Goal: Contribute content: Contribute content

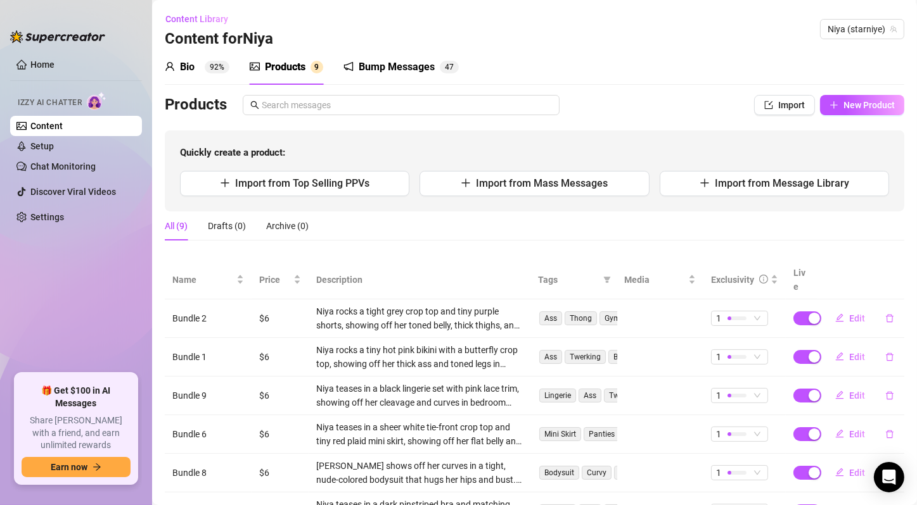
scroll to position [165, 0]
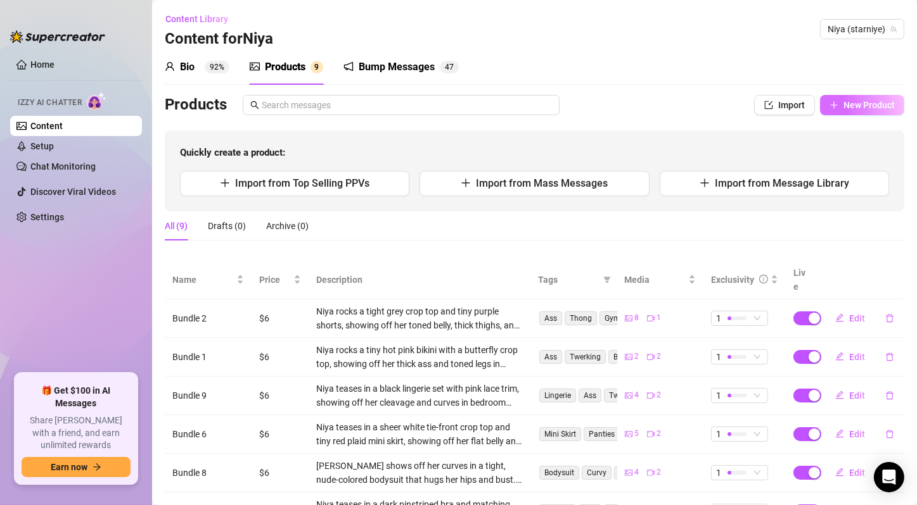
click at [863, 103] on span "New Product" at bounding box center [868, 105] width 51 height 10
type textarea "Type your message here..."
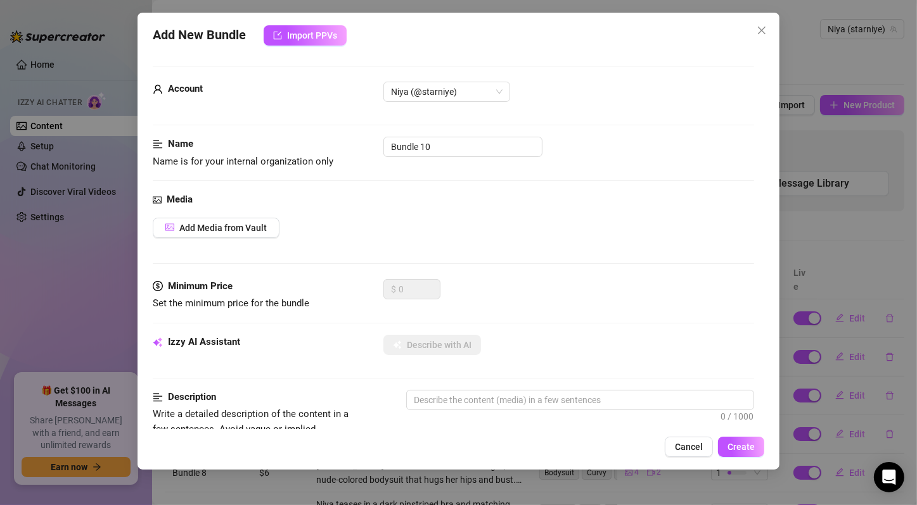
click at [251, 227] on span "Add Media from Vault" at bounding box center [222, 228] width 87 height 10
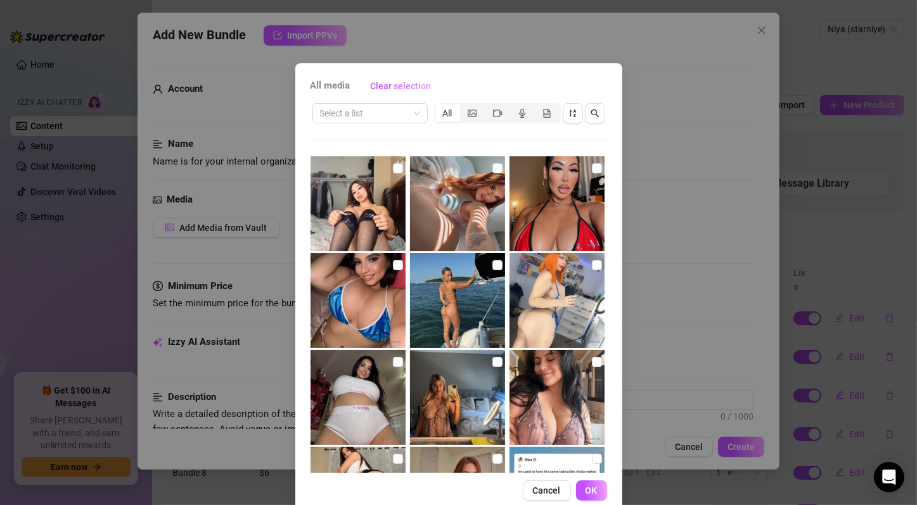
click at [411, 111] on span at bounding box center [370, 113] width 100 height 19
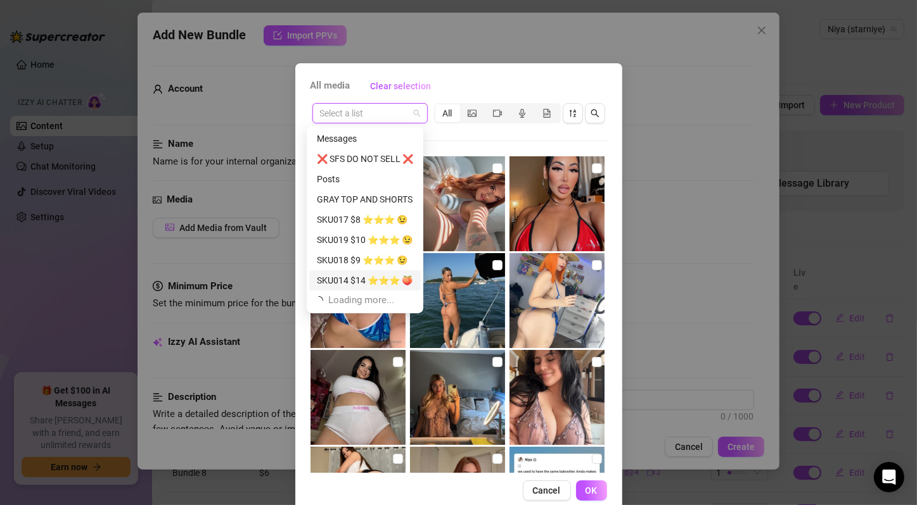
scroll to position [41, 0]
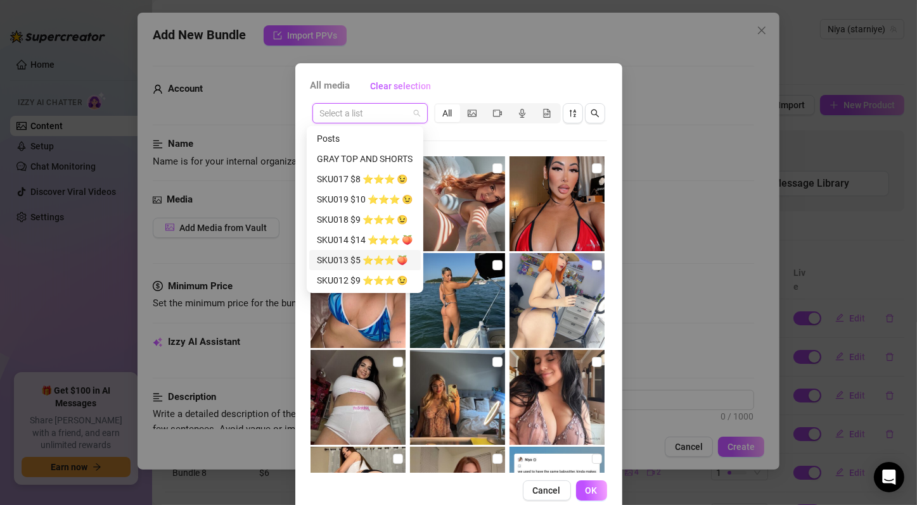
click at [383, 257] on div "SKU013 $5 ⭐️⭐️⭐️ 🍑" at bounding box center [365, 260] width 96 height 14
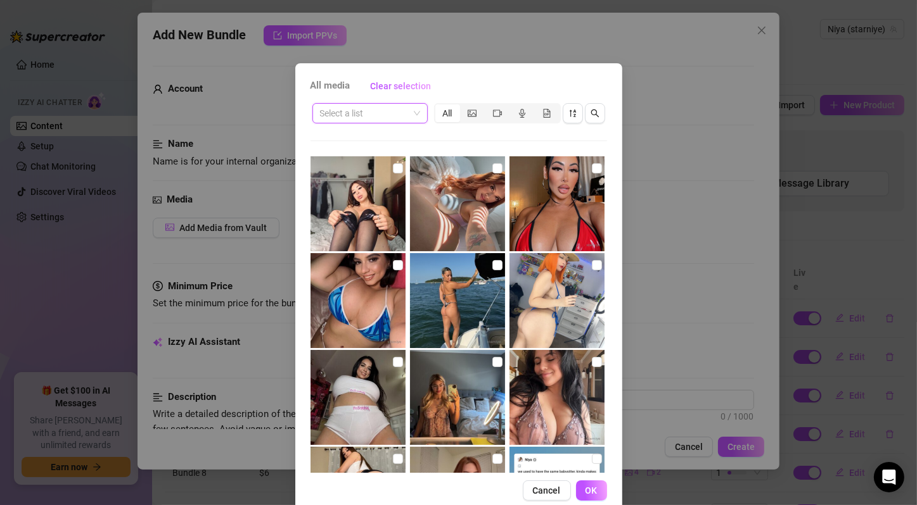
click at [417, 110] on div "Select a list" at bounding box center [369, 113] width 115 height 20
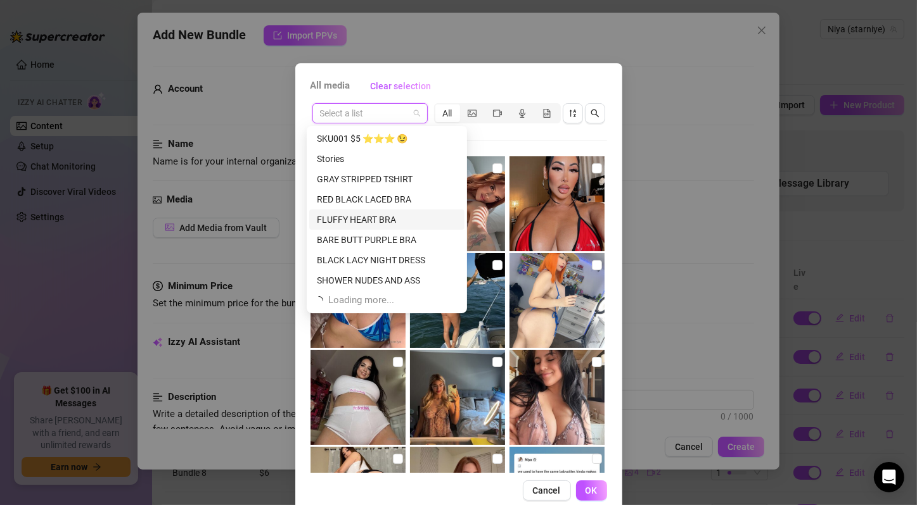
scroll to position [649, 0]
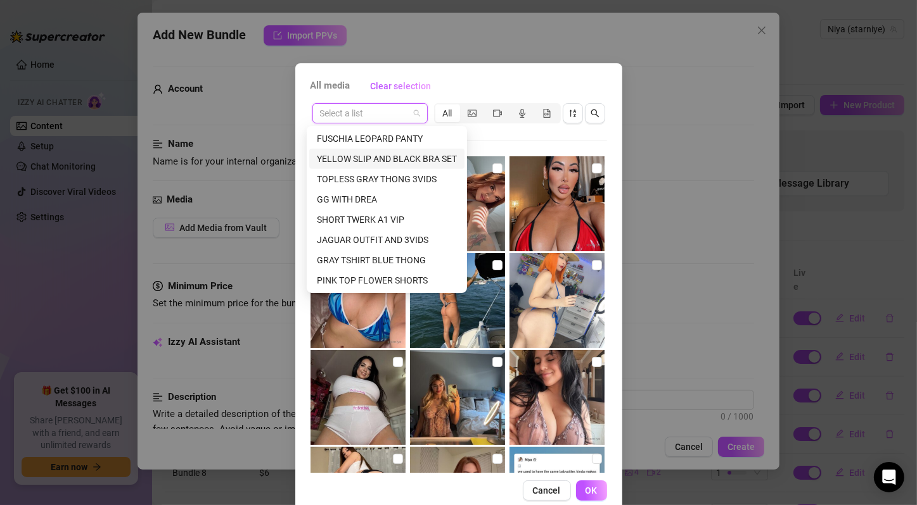
click at [425, 155] on div "YELLOW SLIP AND BLACK BRA SET" at bounding box center [387, 159] width 140 height 14
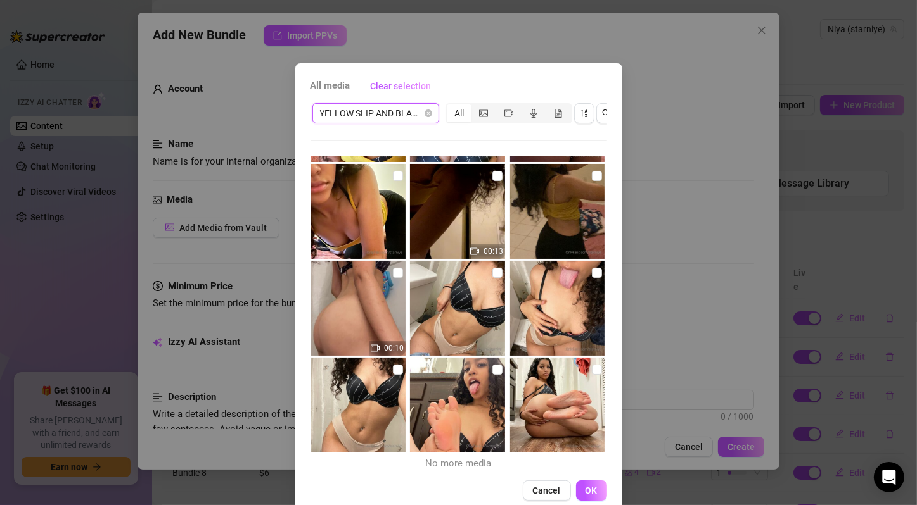
scroll to position [0, 0]
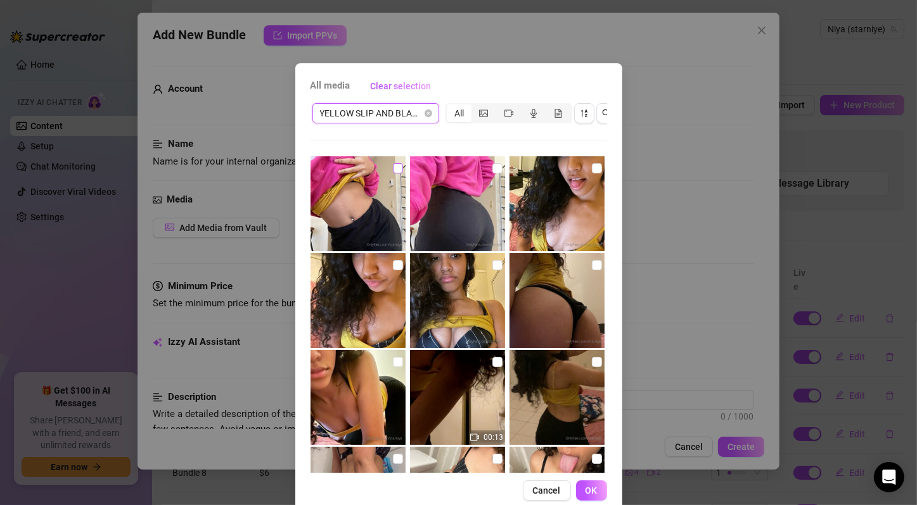
click at [393, 173] on input "checkbox" at bounding box center [398, 168] width 10 height 10
checkbox input "true"
click at [492, 170] on input "checkbox" at bounding box center [497, 168] width 10 height 10
checkbox input "true"
click at [592, 165] on input "checkbox" at bounding box center [597, 168] width 10 height 10
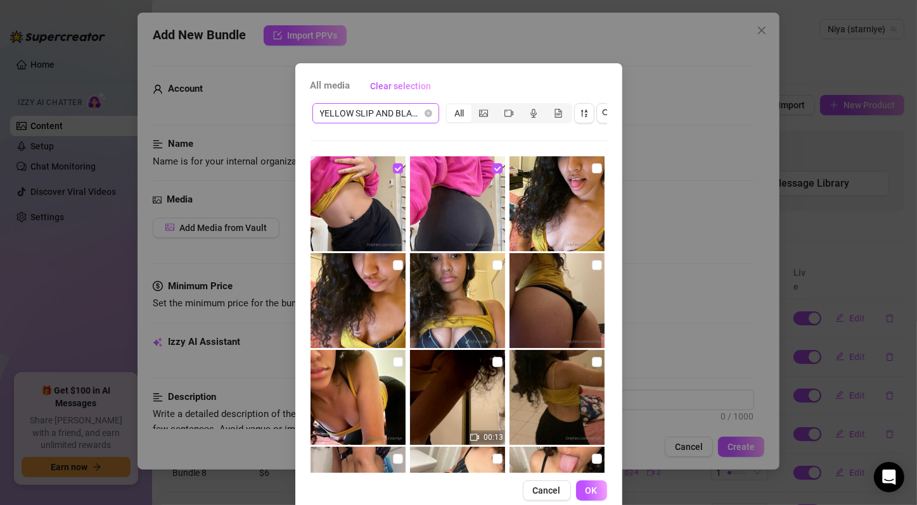
checkbox input "true"
click at [393, 267] on input "checkbox" at bounding box center [398, 265] width 10 height 10
checkbox input "true"
click at [492, 267] on input "checkbox" at bounding box center [497, 265] width 10 height 10
checkbox input "true"
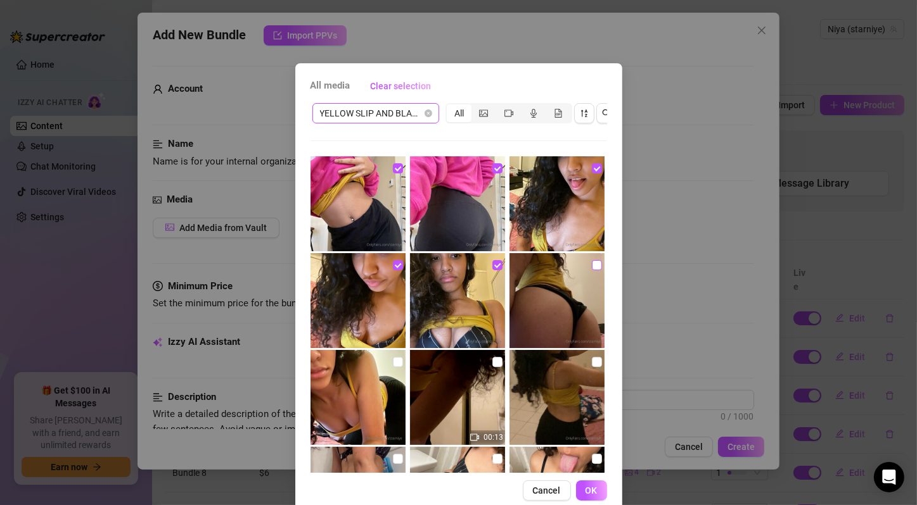
click at [592, 265] on input "checkbox" at bounding box center [597, 265] width 10 height 10
checkbox input "true"
click at [393, 362] on input "checkbox" at bounding box center [398, 362] width 10 height 10
checkbox input "true"
click at [492, 362] on input "checkbox" at bounding box center [497, 362] width 10 height 10
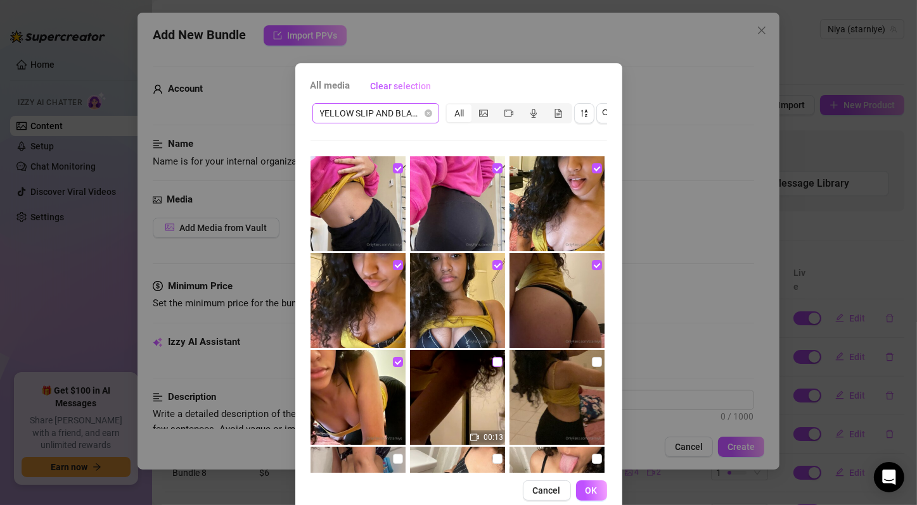
checkbox input "true"
click at [592, 362] on input "checkbox" at bounding box center [597, 362] width 10 height 10
checkbox input "true"
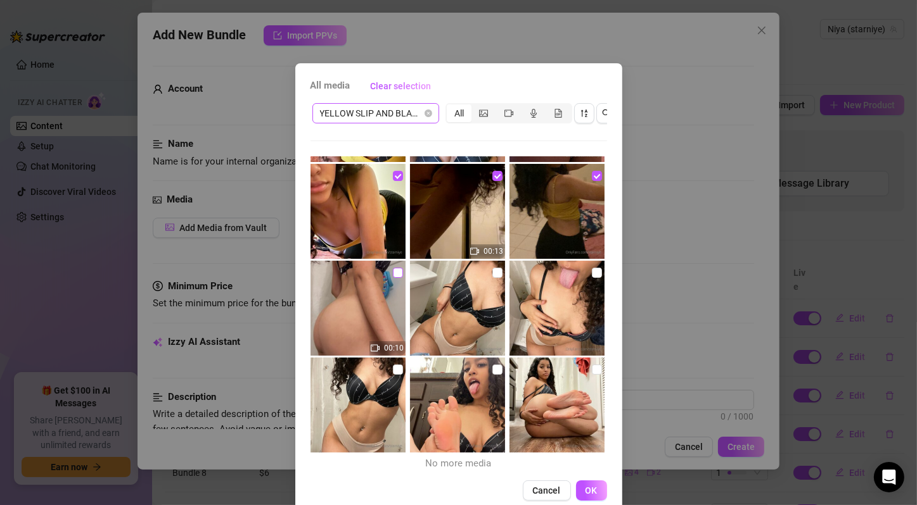
click at [393, 273] on input "checkbox" at bounding box center [398, 273] width 10 height 10
checkbox input "true"
click at [492, 275] on input "checkbox" at bounding box center [497, 273] width 10 height 10
checkbox input "true"
click at [592, 273] on input "checkbox" at bounding box center [597, 273] width 10 height 10
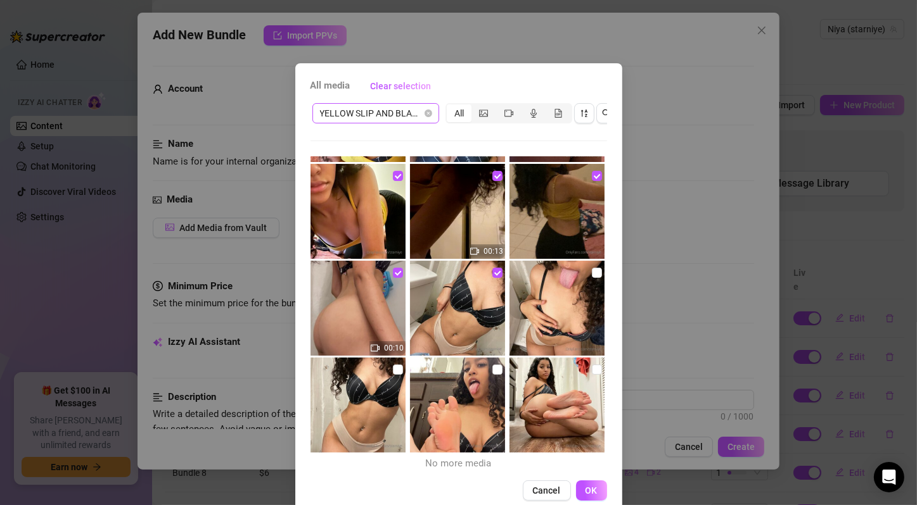
checkbox input "true"
click at [393, 367] on input "checkbox" at bounding box center [398, 370] width 10 height 10
checkbox input "true"
click at [492, 372] on input "checkbox" at bounding box center [497, 370] width 10 height 10
checkbox input "true"
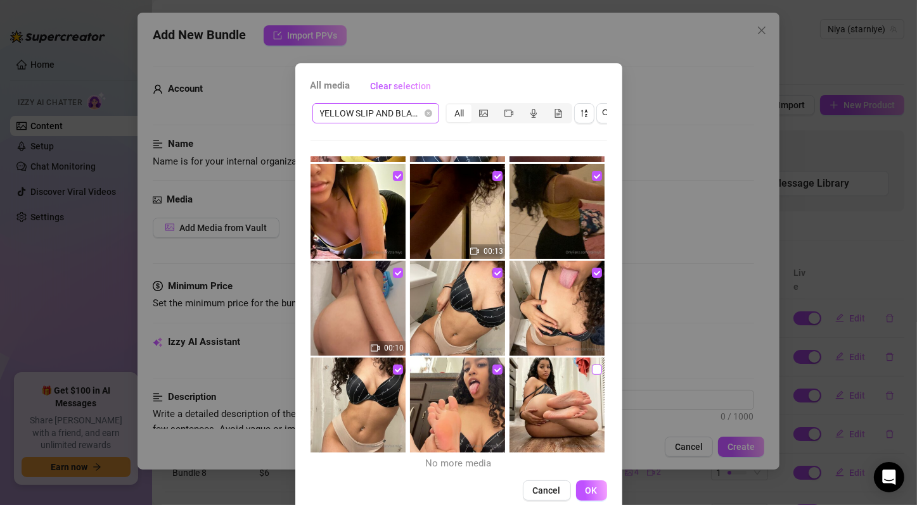
click at [592, 370] on input "checkbox" at bounding box center [597, 370] width 10 height 10
checkbox input "true"
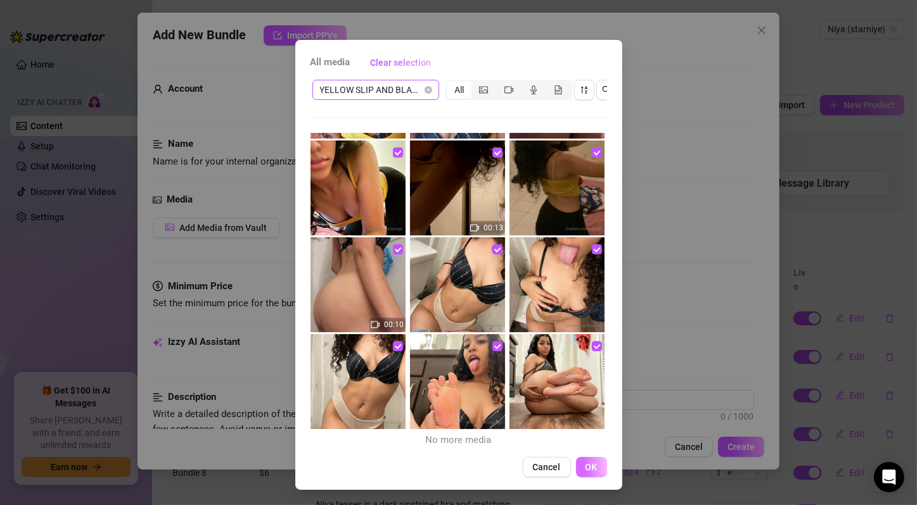
click at [592, 467] on button "OK" at bounding box center [591, 467] width 31 height 20
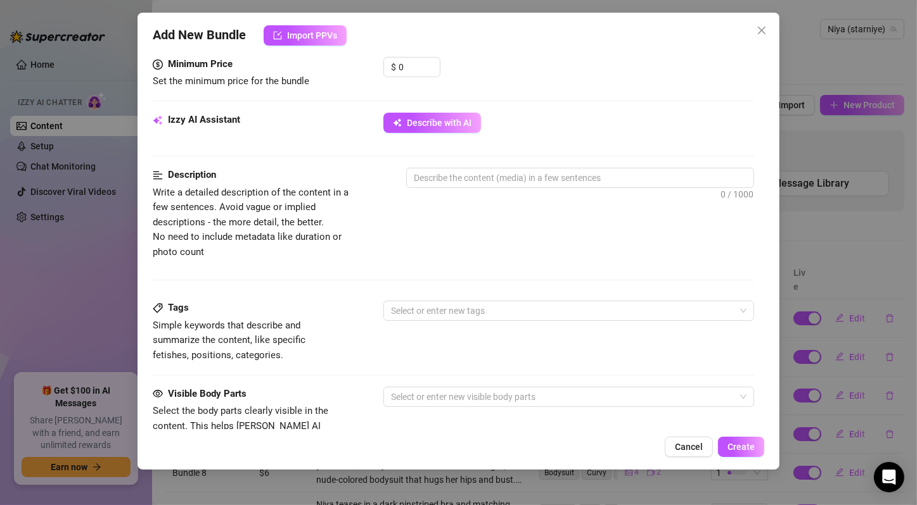
scroll to position [633, 0]
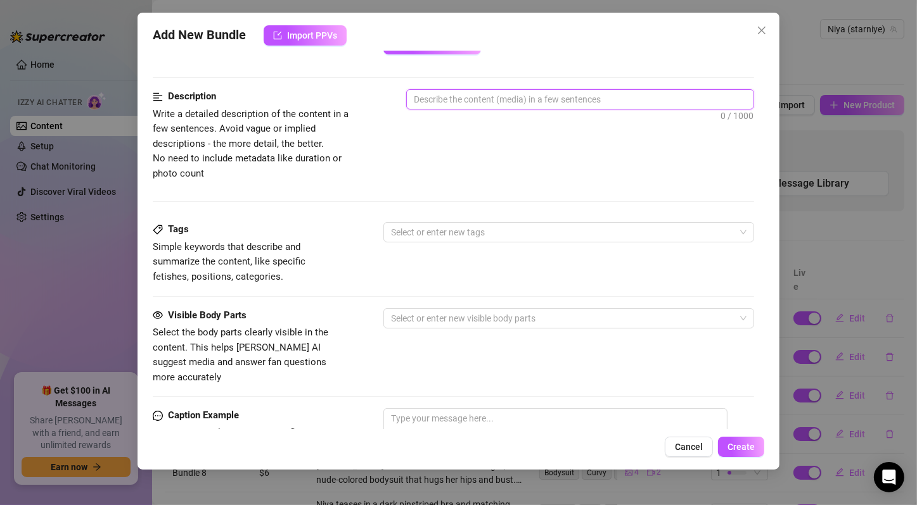
click at [519, 99] on textarea at bounding box center [580, 99] width 346 height 19
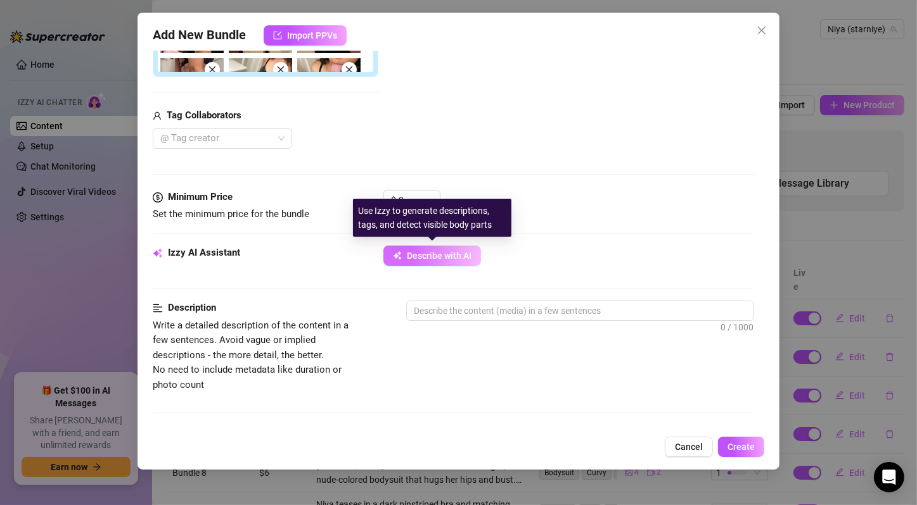
click at [447, 256] on span "Describe with AI" at bounding box center [439, 256] width 65 height 10
type textarea "Niya"
type textarea "Niya teases"
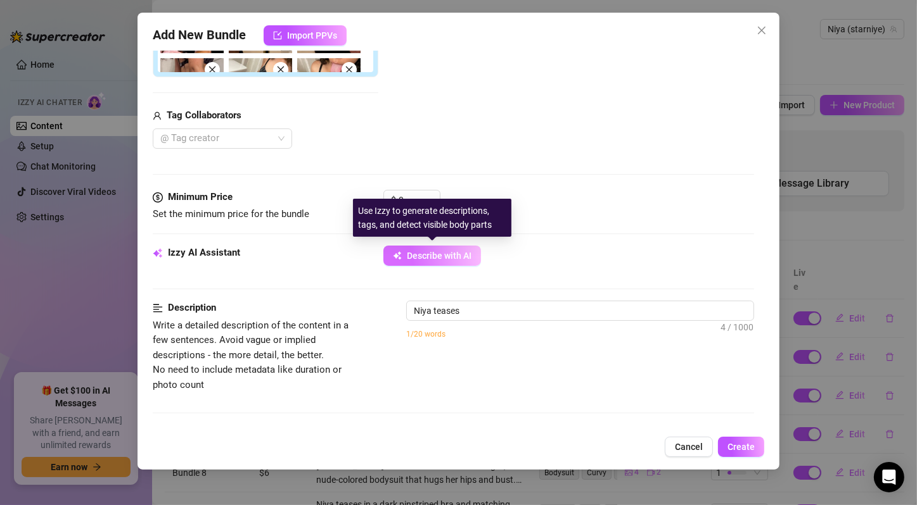
type textarea "Niya teases in"
type textarea "Niya teases in a"
type textarea "Niya teases in a black"
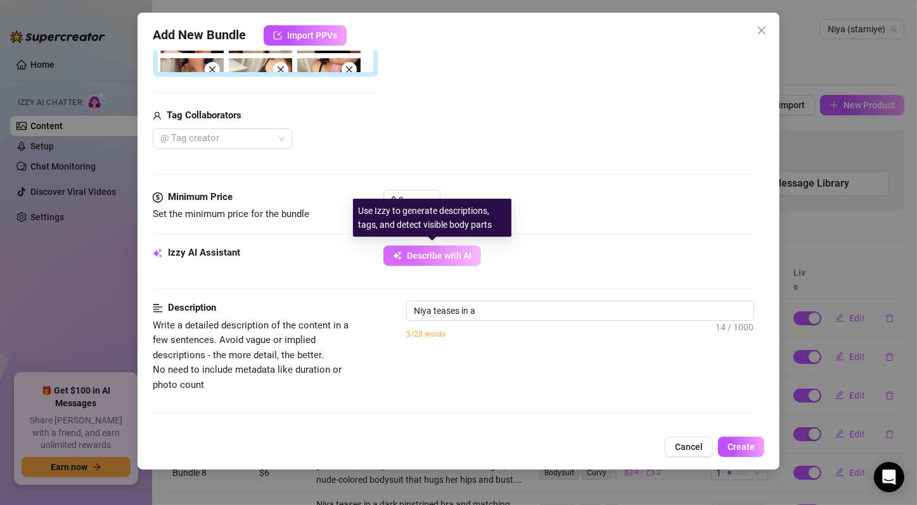
type textarea "Niya teases in a black"
type textarea "Niya teases in a black striped"
type textarea "Niya teases in a black striped bra"
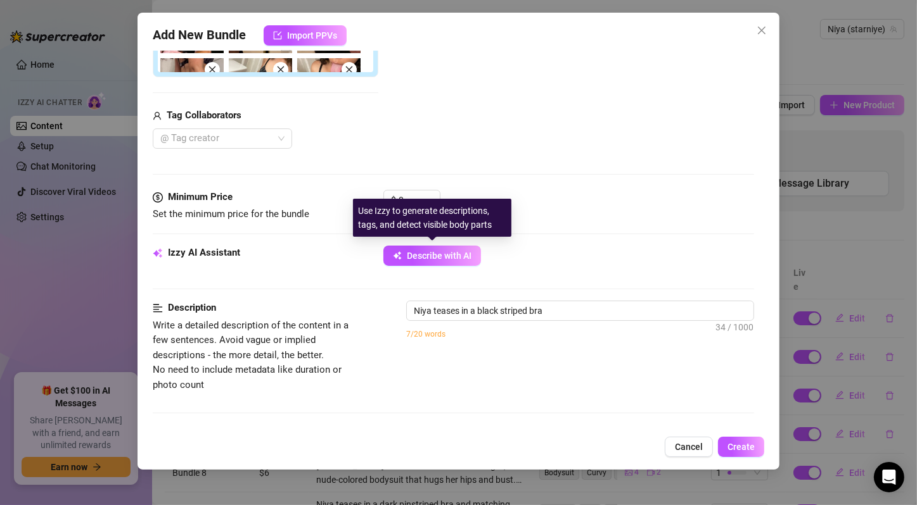
type textarea "Niya teases in a black striped bra and"
type textarea "Niya teases in a black striped bra and beige"
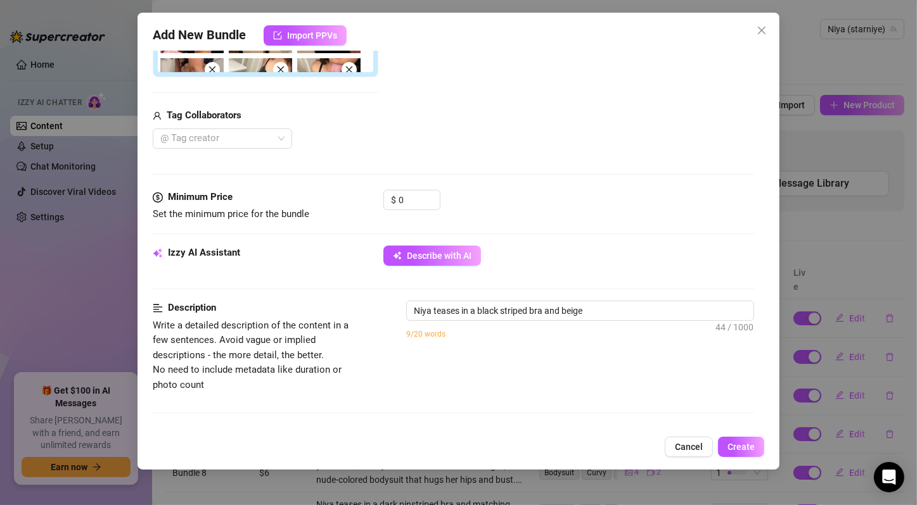
type textarea "Niya teases in a black striped bra and beige panties,"
type textarea "Niya teases in a black striped bra and beige panties, showing"
type textarea "Niya teases in a black striped bra and beige panties, showing off"
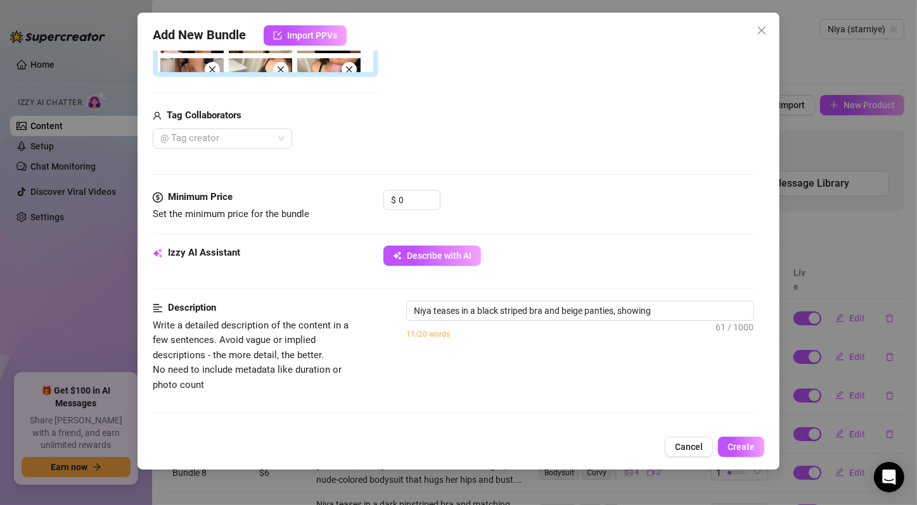
type textarea "Niya teases in a black striped bra and beige panties, showing off"
type textarea "Niya teases in a black striped bra and beige panties, showing off her"
type textarea "Niya teases in a black striped bra and beige panties, showing off her toned"
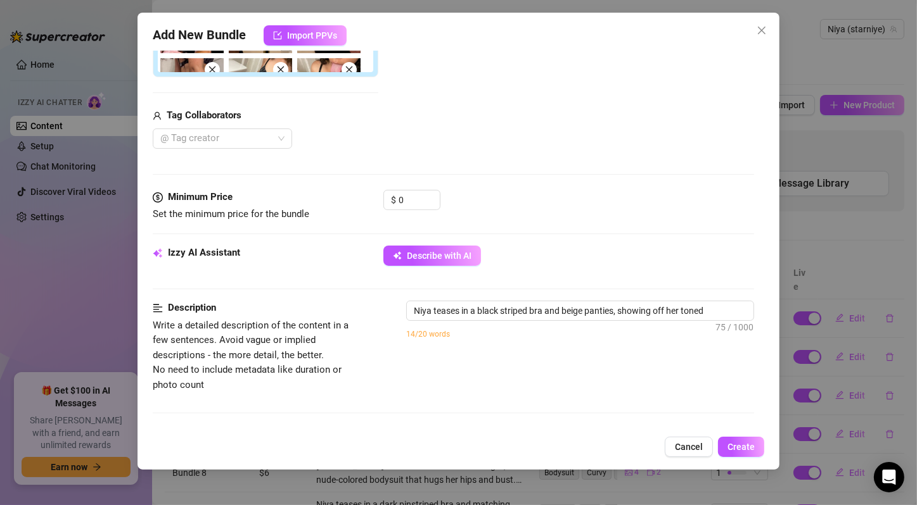
type textarea "Niya teases in a black striped bra and beige panties, showing off her toned bel…"
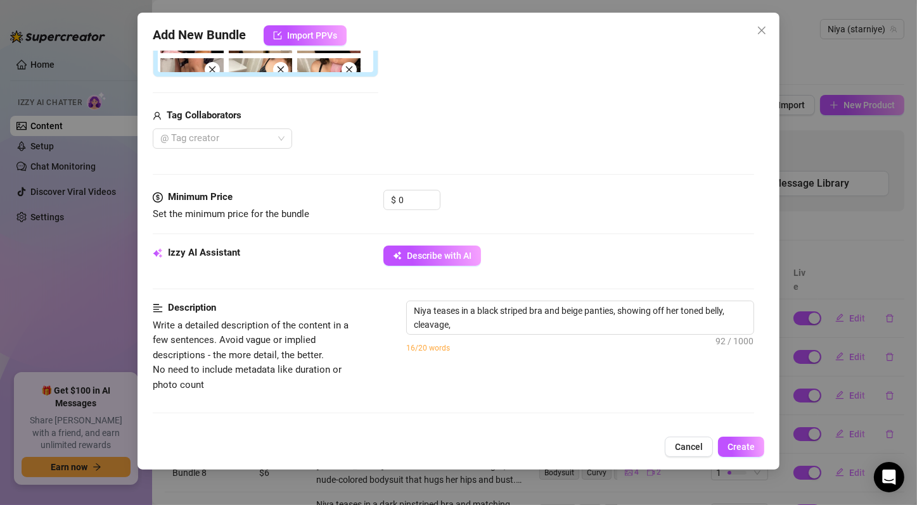
type textarea "Niya teases in a black striped bra and beige panties, showing off her toned bel…"
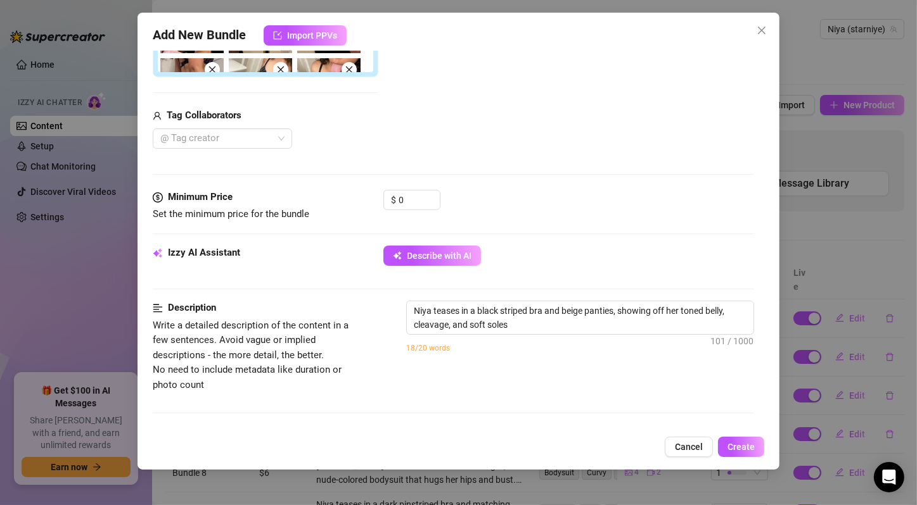
type textarea "Niya teases in a black striped bra and beige panties, showing off her toned bel…"
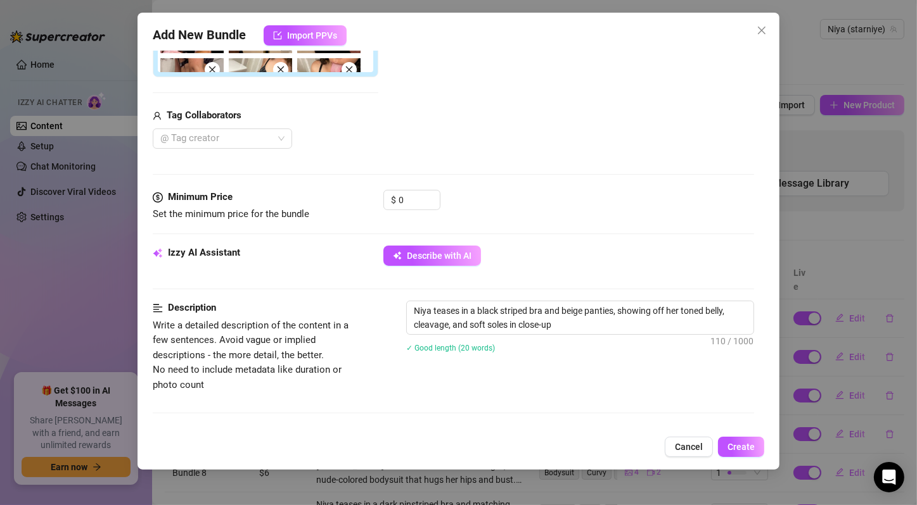
type textarea "Niya teases in a black striped bra and beige panties, showing off her toned bel…"
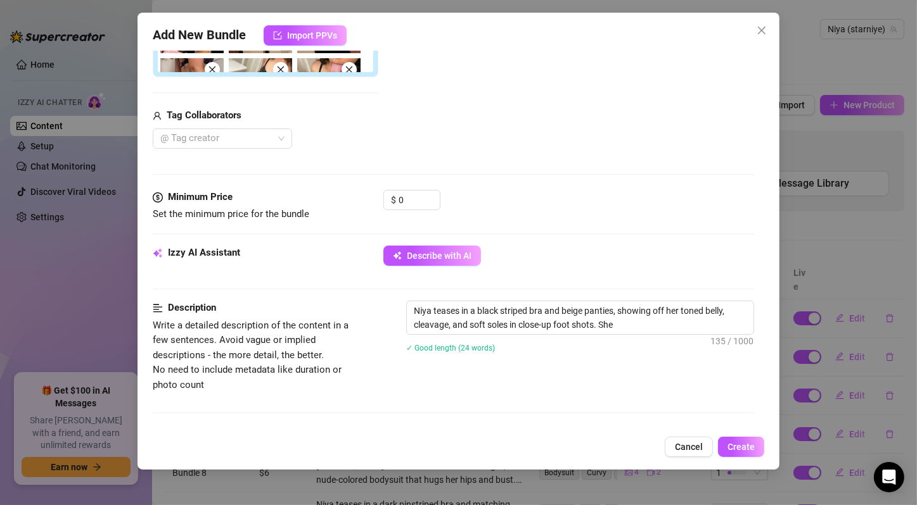
type textarea "Niya teases in a black striped bra and beige panties, showing off her toned bel…"
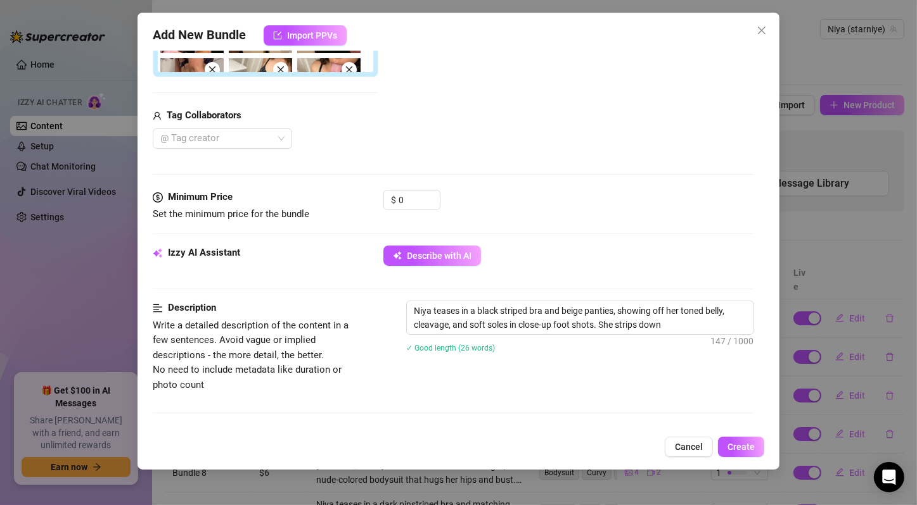
type textarea "Niya teases in a black striped bra and beige panties, showing off her toned bel…"
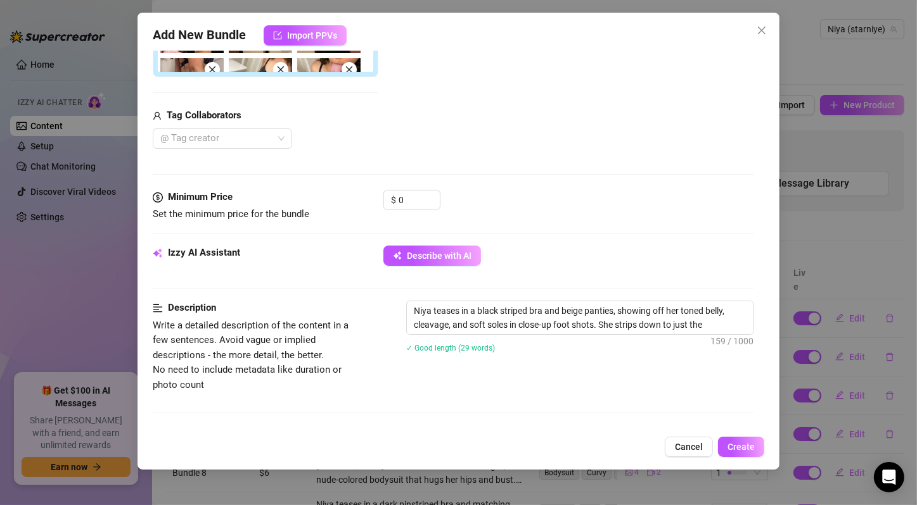
type textarea "Niya teases in a black striped bra and beige panties, showing off her toned bel…"
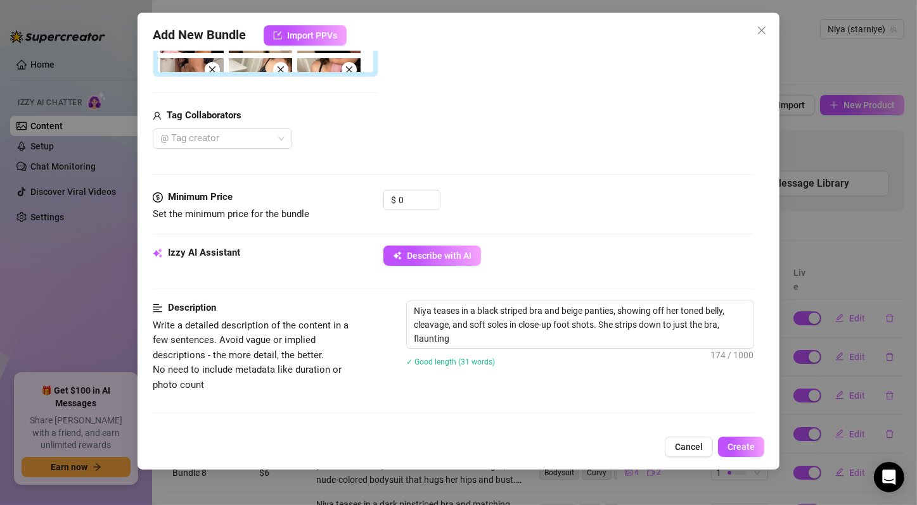
type textarea "Niya teases in a black striped bra and beige panties, showing off her toned bel…"
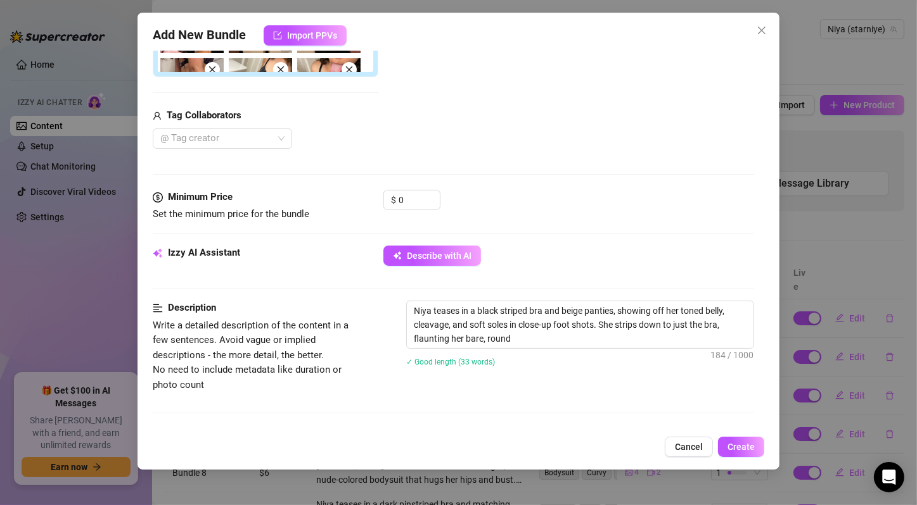
type textarea "Niya teases in a black striped bra and beige panties, showing off her toned bel…"
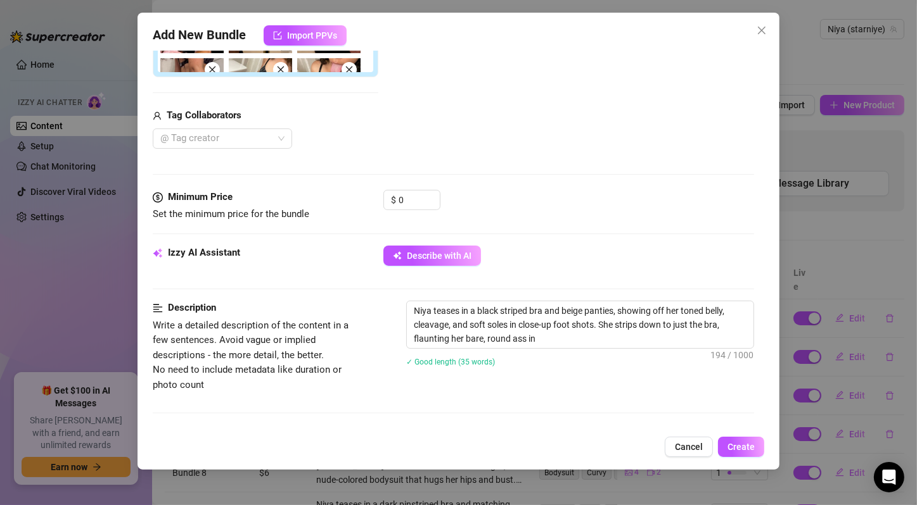
type textarea "Niya teases in a black striped bra and beige panties, showing off her toned bel…"
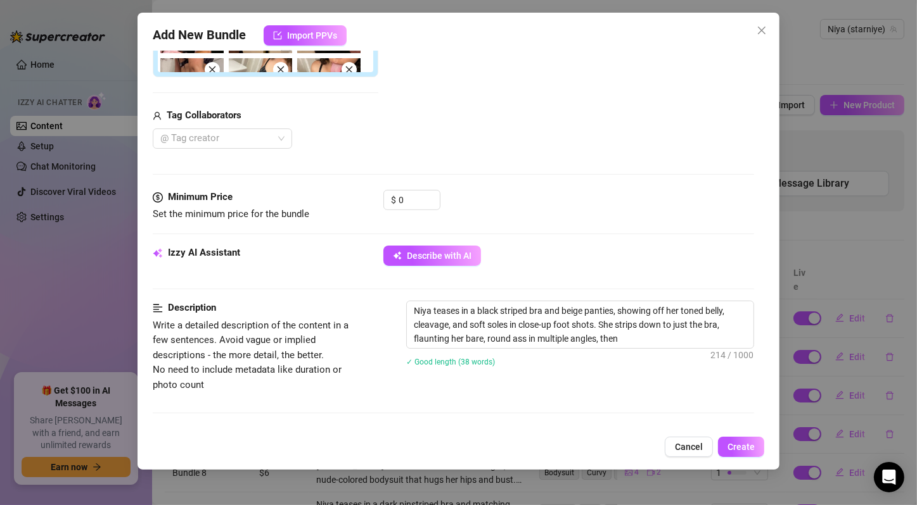
type textarea "Niya teases in a black striped bra and beige panties, showing off her toned bel…"
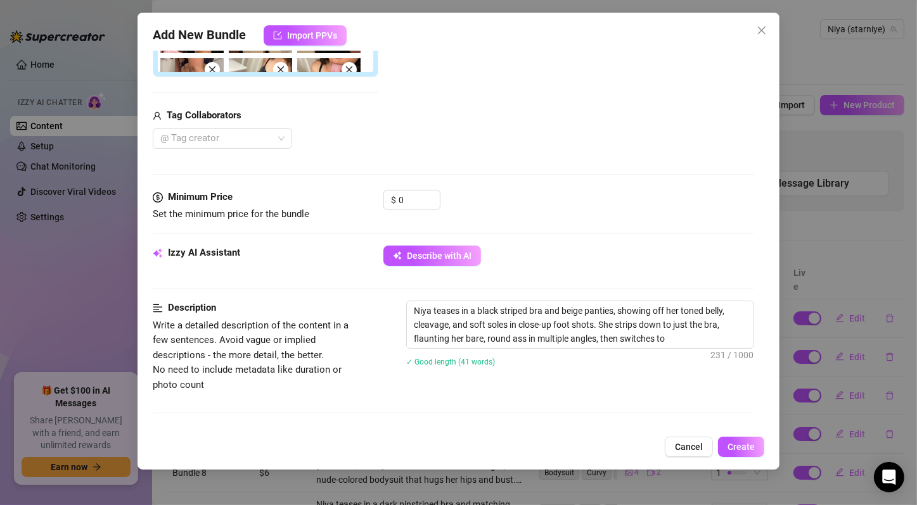
type textarea "Niya teases in a black striped bra and beige panties, showing off her toned bel…"
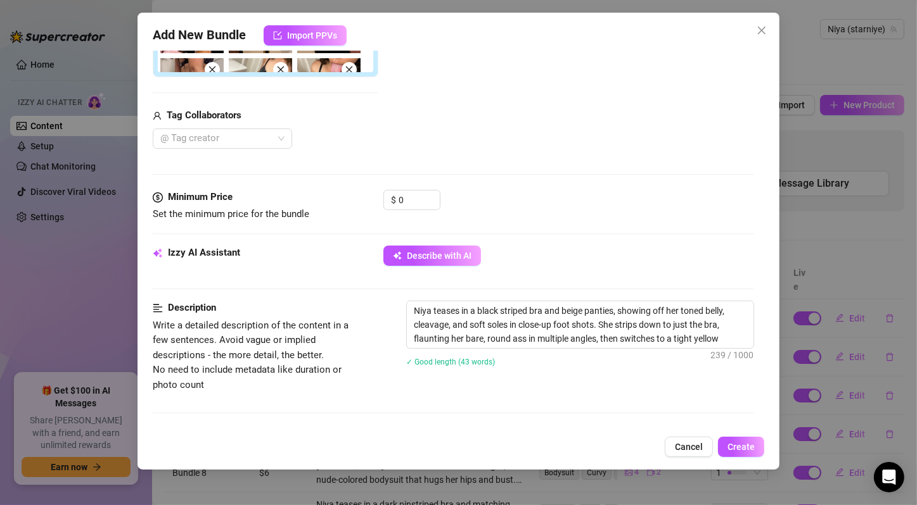
type textarea "Niya teases in a black striped bra and beige panties, showing off her toned bel…"
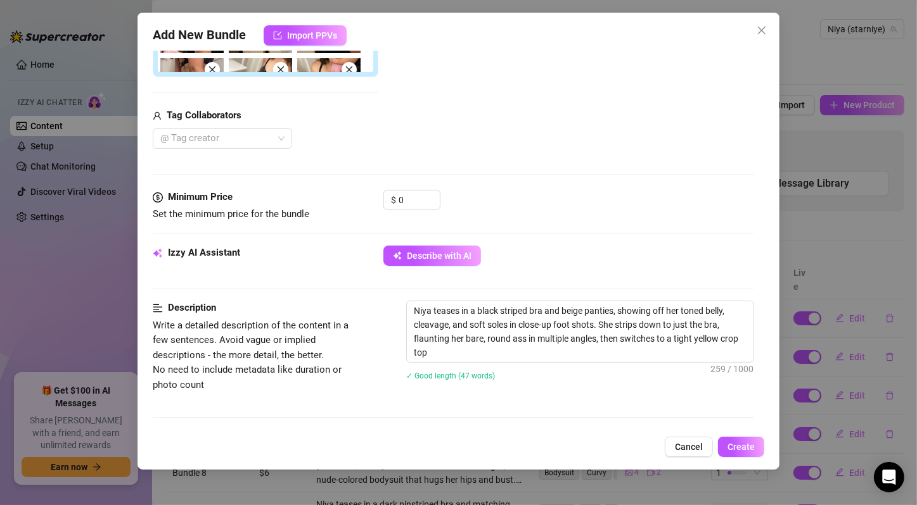
type textarea "Niya teases in a black striped bra and beige panties, showing off her toned bel…"
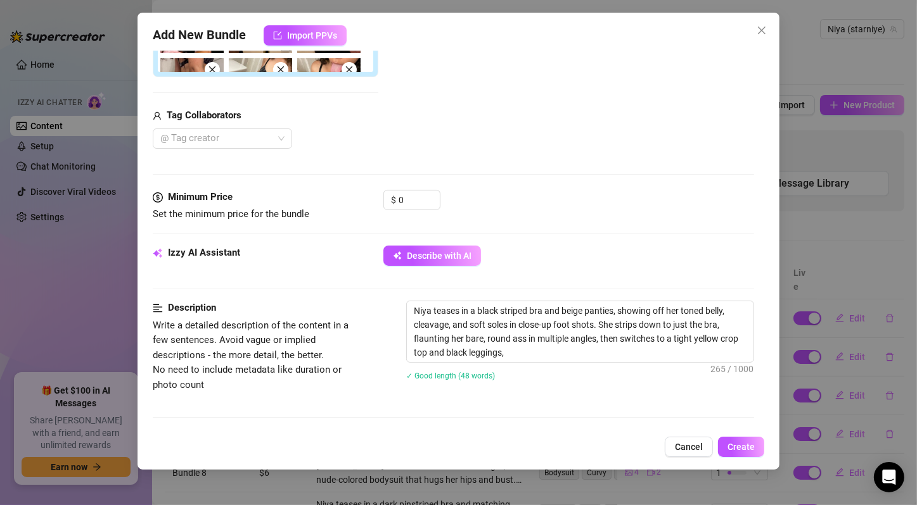
type textarea "Niya teases in a black striped bra and beige panties, showing off her toned bel…"
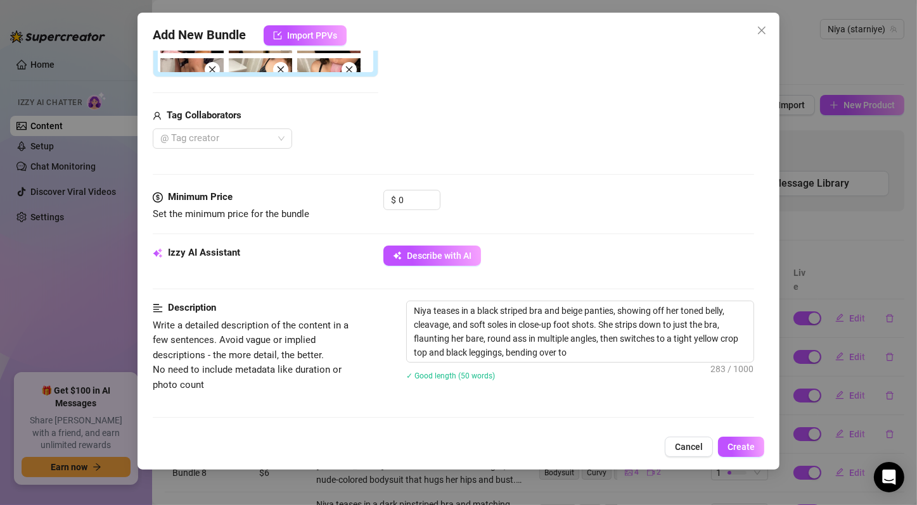
type textarea "Niya teases in a black striped bra and beige panties, showing off her toned bel…"
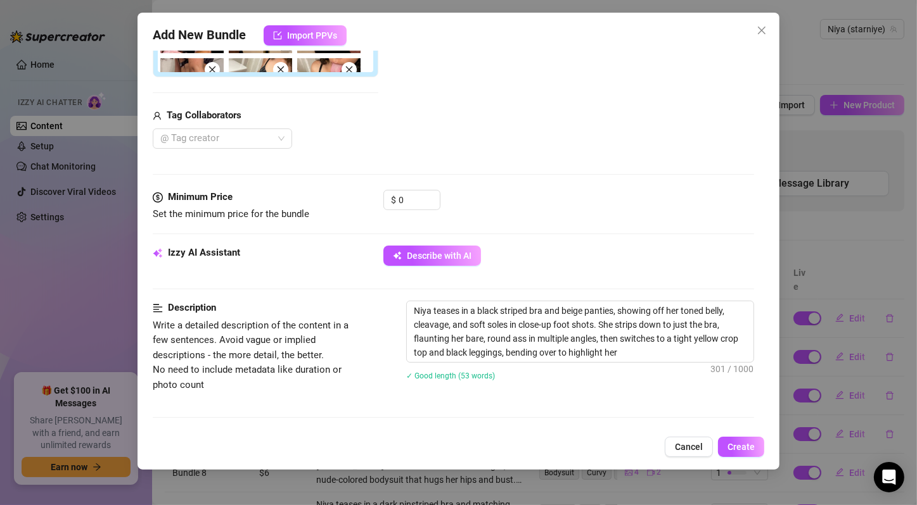
type textarea "Niya teases in a black striped bra and beige panties, showing off her toned bel…"
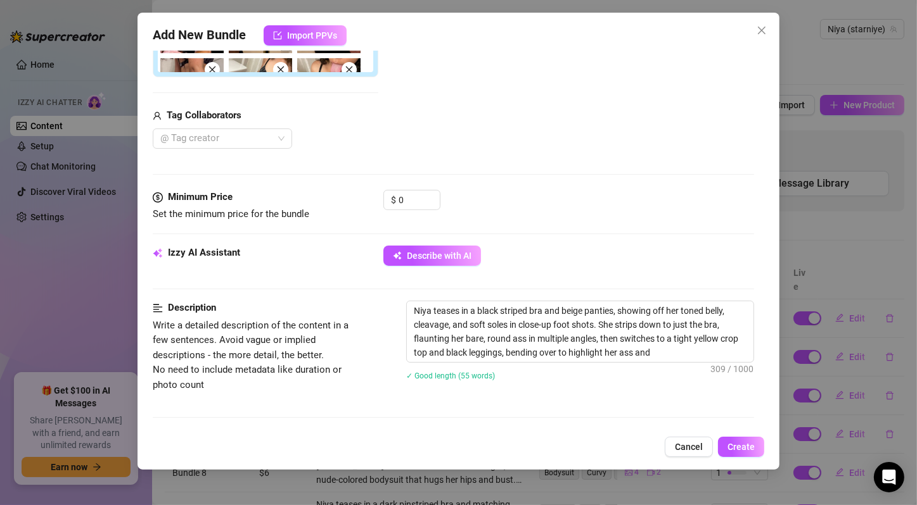
type textarea "Niya teases in a black striped bra and beige panties, showing off her toned bel…"
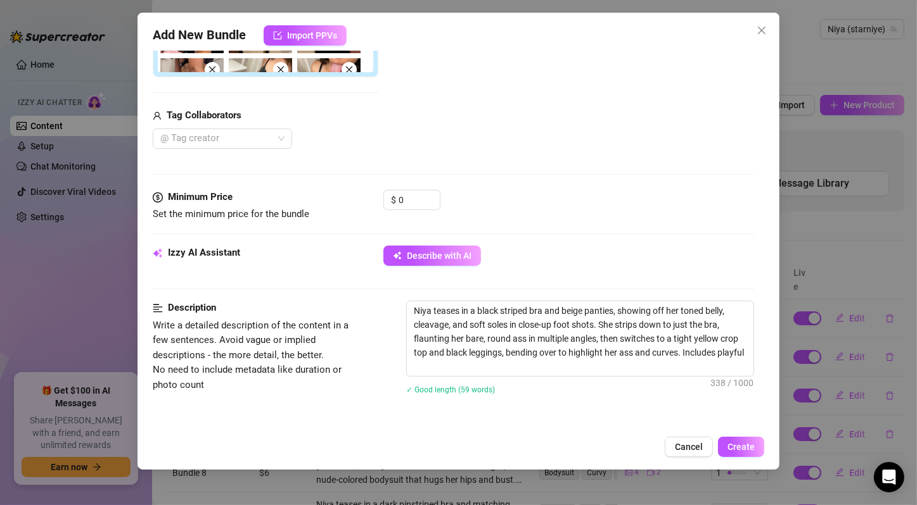
type textarea "Niya teases in a black striped bra and beige panties, showing off her toned bel…"
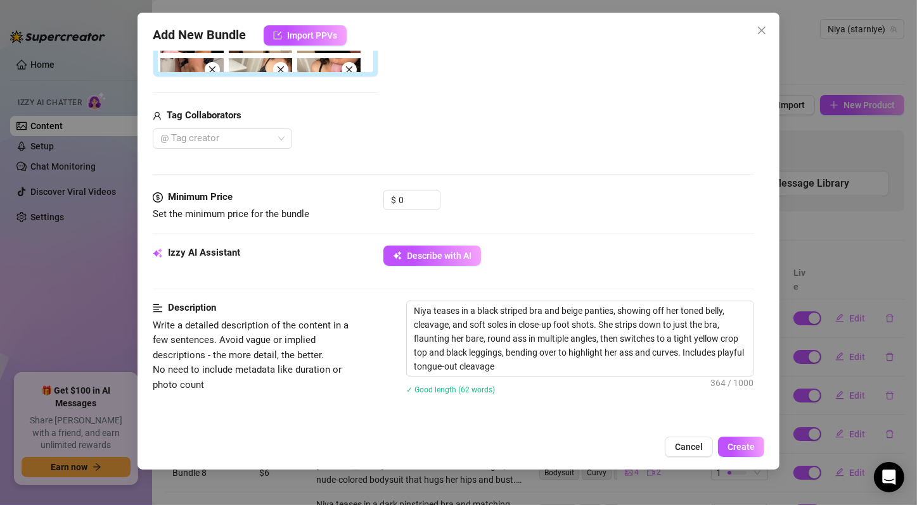
type textarea "Niya teases in a black striped bra and beige panties, showing off her toned bel…"
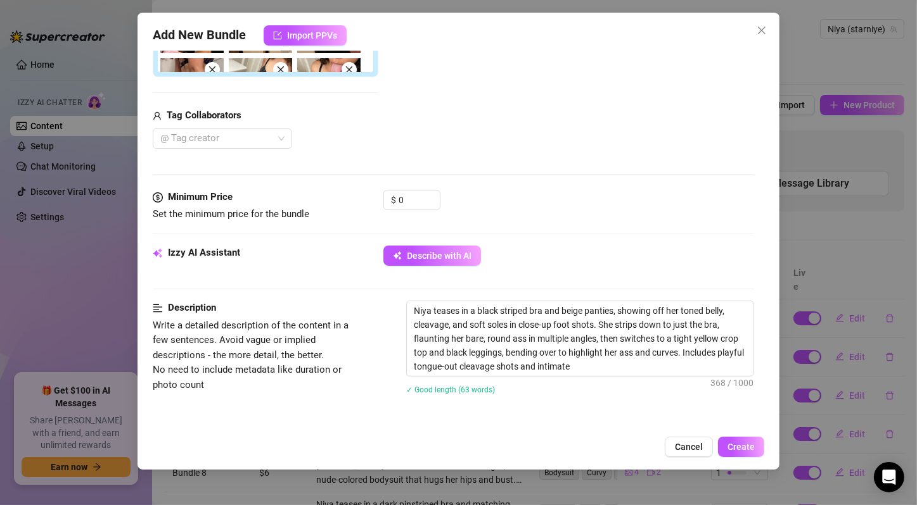
type textarea "Niya teases in a black striped bra and beige panties, showing off her toned bel…"
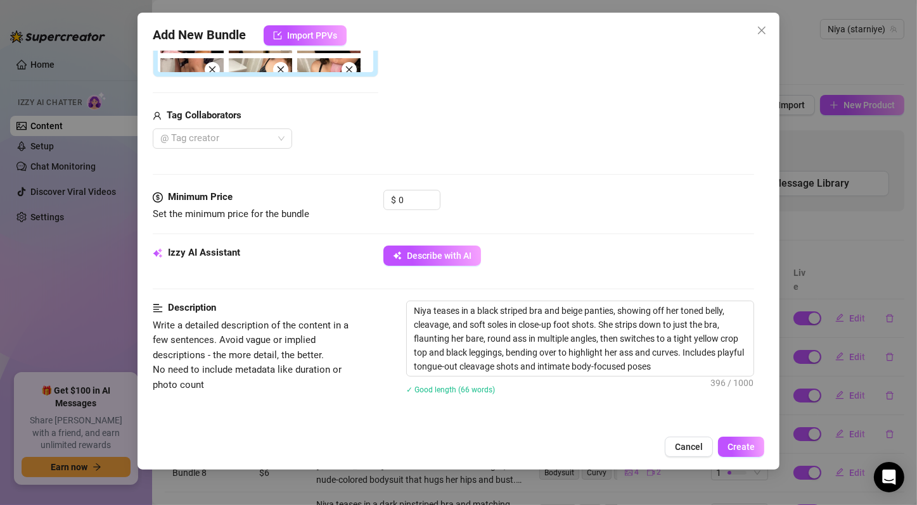
type textarea "Niya teases in a black striped bra and beige panties, showing off her toned bel…"
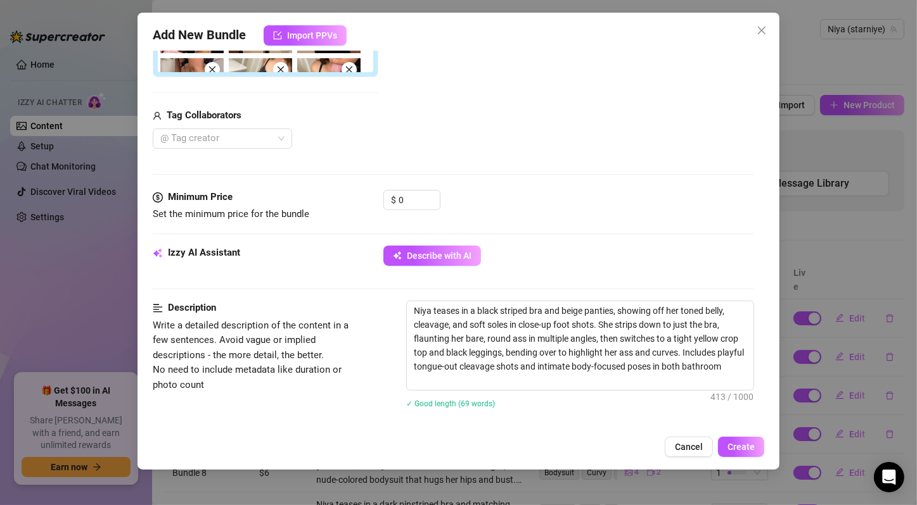
type textarea "Niya teases in a black striped bra and beige panties, showing off her toned bel…"
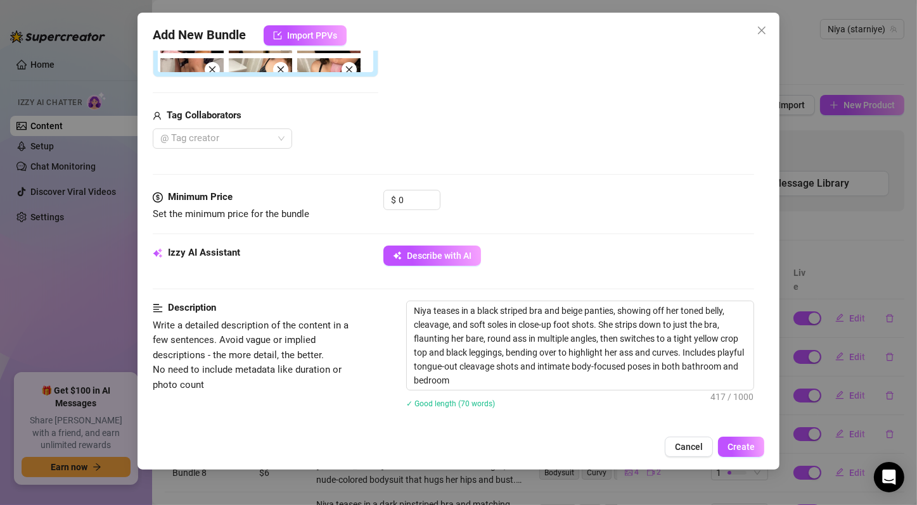
type textarea "Niya teases in a black striped bra and beige panties, showing off her toned bel…"
